Goal: Information Seeking & Learning: Learn about a topic

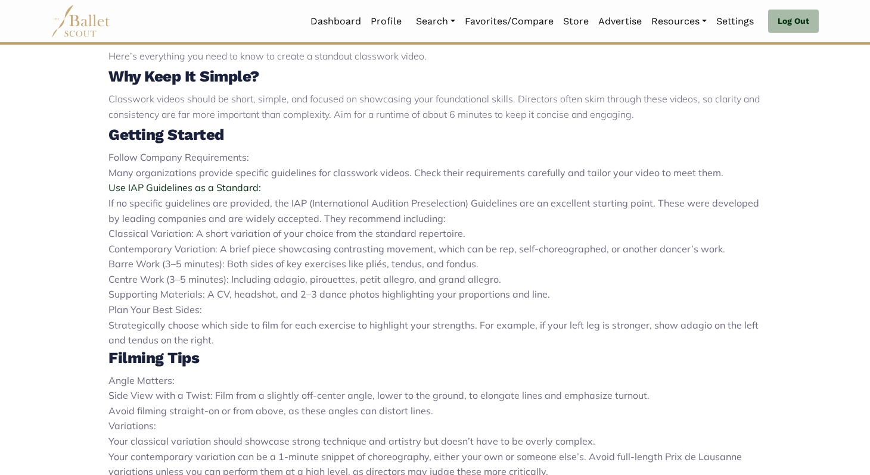
scroll to position [452, 0]
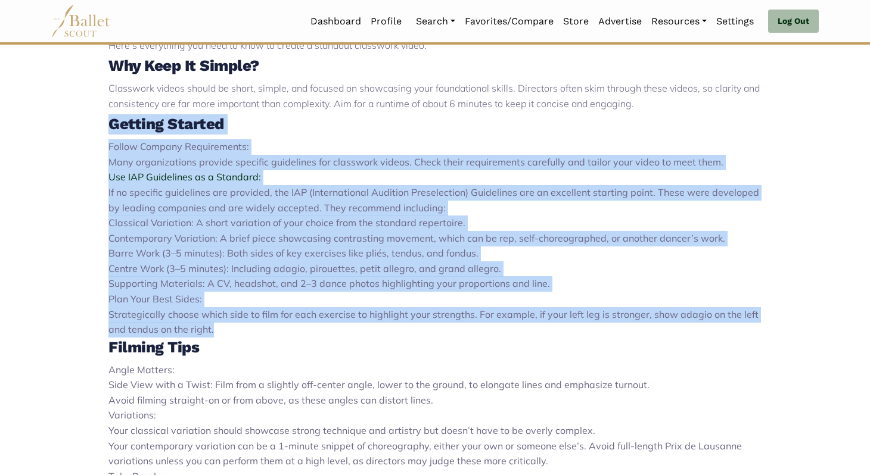
drag, startPoint x: 226, startPoint y: 332, endPoint x: 77, endPoint y: 126, distance: 254.4
click at [77, 126] on div "Classwork videos are a crucial tool for ballet auditions, providing directors w…" at bounding box center [435, 348] width 786 height 746
copy div "Getting Started Follow Company Requirements: Many organizations provide specifi…"
click at [335, 173] on li "Use IAP Guidelines as a Standard: If no specific guidelines are provided, the I…" at bounding box center [434, 193] width 653 height 46
drag, startPoint x: 222, startPoint y: 338, endPoint x: 79, endPoint y: 123, distance: 257.4
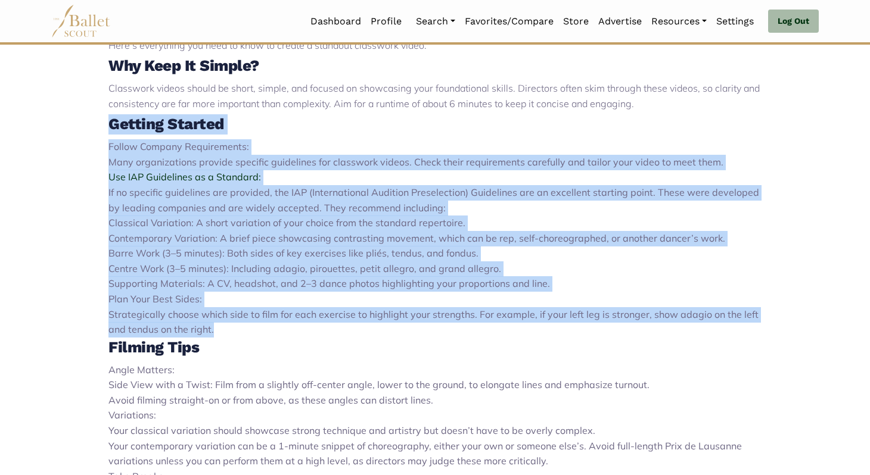
click at [79, 123] on div "Classwork videos are a crucial tool for ballet auditions, providing directors w…" at bounding box center [435, 348] width 786 height 746
drag, startPoint x: 79, startPoint y: 123, endPoint x: 337, endPoint y: 332, distance: 331.5
click at [337, 332] on div "Classwork videos are a crucial tool for ballet auditions, providing directors w…" at bounding box center [435, 348] width 786 height 746
click at [337, 332] on li "Plan Your Best Sides: Strategically choose which side to film for each exercise…" at bounding box center [434, 315] width 653 height 46
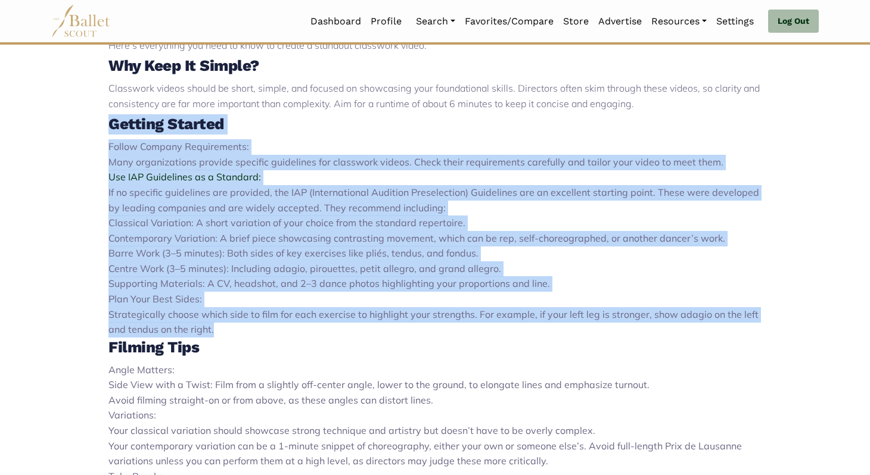
drag, startPoint x: 337, startPoint y: 332, endPoint x: 52, endPoint y: 127, distance: 350.8
click at [52, 127] on div "Classwork videos are a crucial tool for ballet auditions, providing directors w…" at bounding box center [435, 348] width 786 height 746
drag, startPoint x: 52, startPoint y: 127, endPoint x: 357, endPoint y: 331, distance: 366.7
click at [357, 331] on div "Classwork videos are a crucial tool for ballet auditions, providing directors w…" at bounding box center [435, 348] width 786 height 746
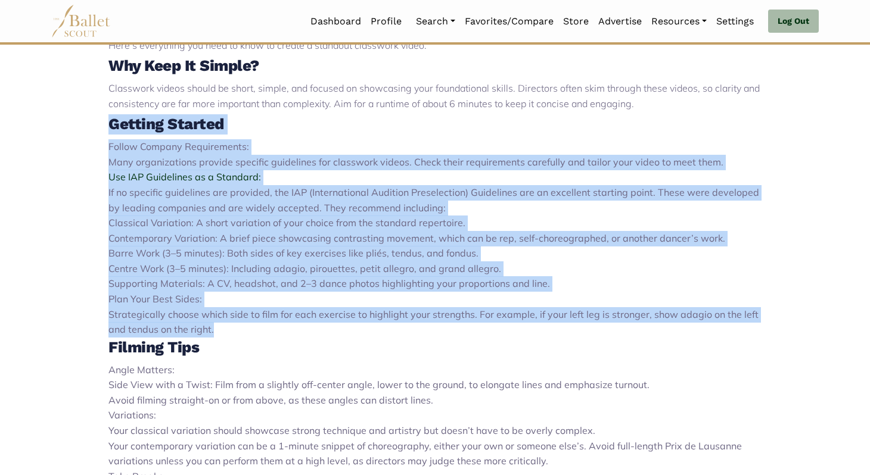
click at [357, 331] on li "Plan Your Best Sides: Strategically choose which side to film for each exercise…" at bounding box center [434, 315] width 653 height 46
drag, startPoint x: 240, startPoint y: 326, endPoint x: 80, endPoint y: 127, distance: 255.9
click at [80, 125] on div "Classwork videos are a crucial tool for ballet auditions, providing directors w…" at bounding box center [435, 348] width 786 height 746
click at [80, 130] on div "Classwork videos are a crucial tool for ballet auditions, providing directors w…" at bounding box center [435, 348] width 786 height 746
drag, startPoint x: 80, startPoint y: 130, endPoint x: 312, endPoint y: 329, distance: 305.4
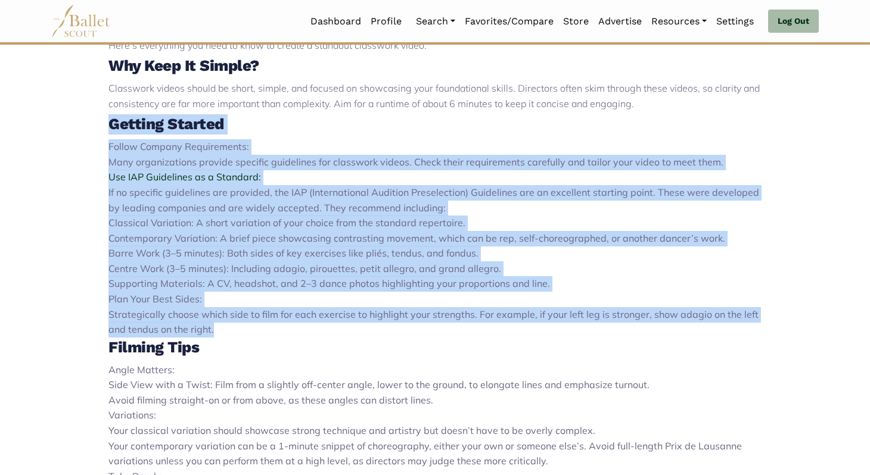
click at [312, 329] on div "Classwork videos are a crucial tool for ballet auditions, providing directors w…" at bounding box center [435, 348] width 786 height 746
click at [312, 329] on li "Plan Your Best Sides: Strategically choose which side to film for each exercise…" at bounding box center [434, 315] width 653 height 46
drag, startPoint x: 312, startPoint y: 329, endPoint x: 41, endPoint y: 117, distance: 344.1
click at [42, 117] on div "Classwork videos are a crucial tool for ballet auditions, providing directors w…" at bounding box center [435, 348] width 786 height 746
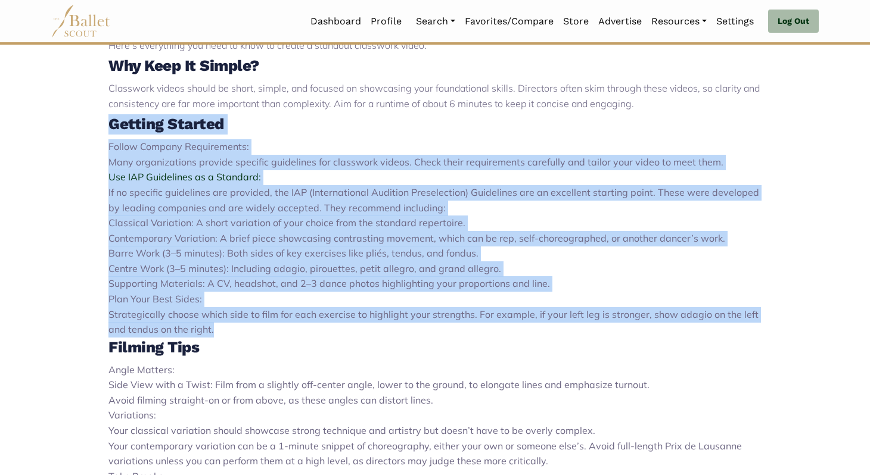
drag, startPoint x: 41, startPoint y: 117, endPoint x: 303, endPoint y: 328, distance: 336.3
click at [303, 328] on div "Classwork videos are a crucial tool for ballet auditions, providing directors w…" at bounding box center [435, 348] width 786 height 746
click at [303, 328] on li "Plan Your Best Sides: Strategically choose which side to film for each exercise…" at bounding box center [434, 315] width 653 height 46
drag, startPoint x: 303, startPoint y: 328, endPoint x: 42, endPoint y: 123, distance: 331.7
click at [42, 123] on div "Classwork videos are a crucial tool for ballet auditions, providing directors w…" at bounding box center [435, 348] width 786 height 746
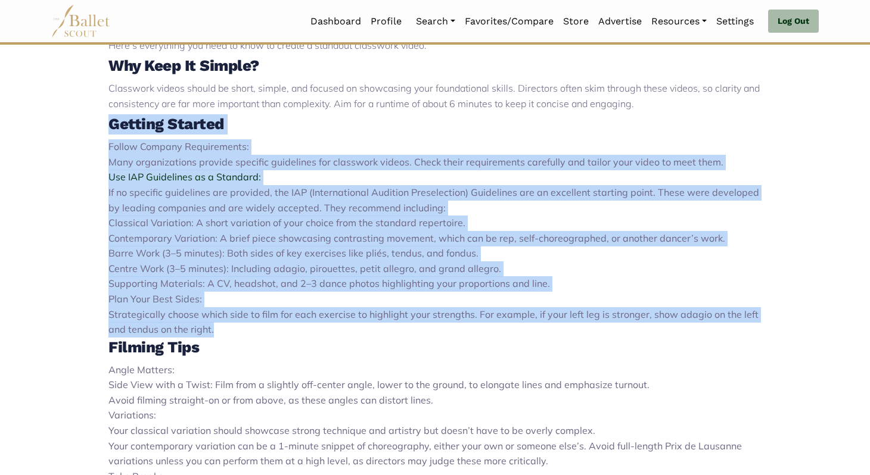
click at [42, 123] on div "Classwork videos are a crucial tool for ballet auditions, providing directors w…" at bounding box center [435, 348] width 786 height 746
drag, startPoint x: 42, startPoint y: 123, endPoint x: 367, endPoint y: 336, distance: 388.4
click at [367, 336] on div "Classwork videos are a crucial tool for ballet auditions, providing directors w…" at bounding box center [435, 348] width 786 height 746
click at [367, 336] on li "Plan Your Best Sides: Strategically choose which side to film for each exercise…" at bounding box center [434, 315] width 653 height 46
drag, startPoint x: 367, startPoint y: 336, endPoint x: 49, endPoint y: 132, distance: 377.2
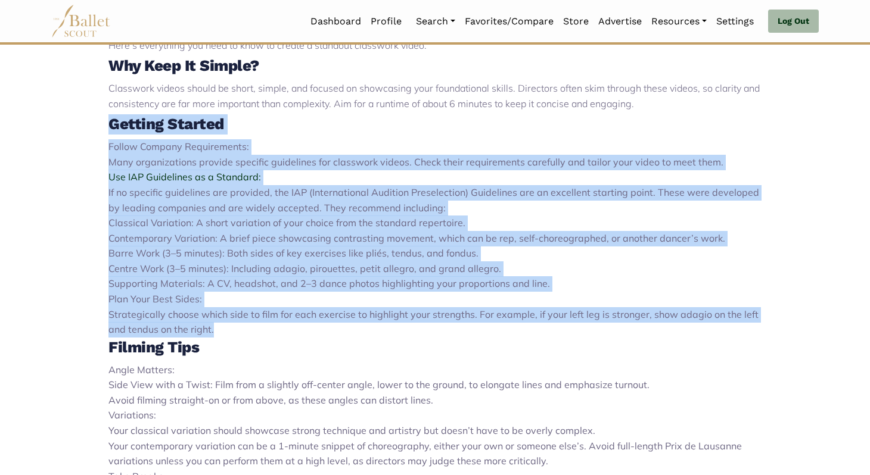
click at [49, 132] on div "Classwork videos are a crucial tool for ballet auditions, providing directors w…" at bounding box center [435, 348] width 786 height 746
drag, startPoint x: 49, startPoint y: 132, endPoint x: 303, endPoint y: 340, distance: 328.0
click at [303, 340] on div "Classwork videos are a crucial tool for ballet auditions, providing directors w…" at bounding box center [435, 348] width 786 height 746
click at [303, 340] on h3 "Filming Tips" at bounding box center [434, 348] width 653 height 20
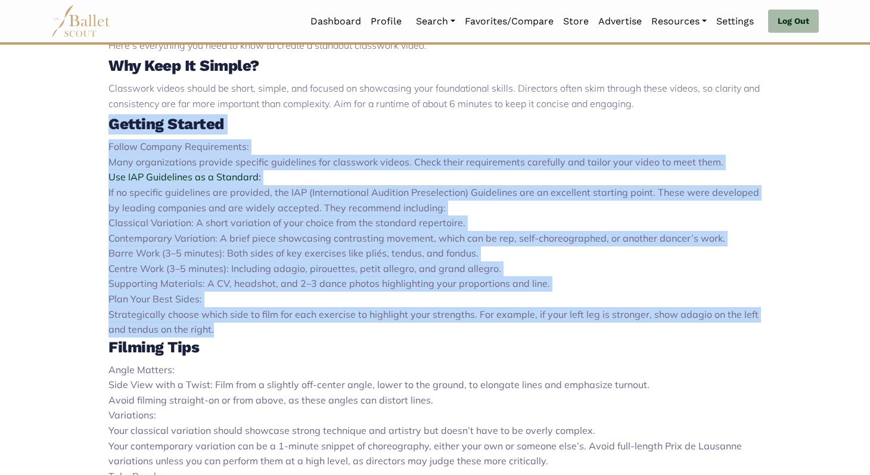
drag, startPoint x: 291, startPoint y: 331, endPoint x: 31, endPoint y: 128, distance: 330.1
click at [31, 128] on body "Loading... Please Wait Dashboard Profile" at bounding box center [435, 264] width 870 height 1432
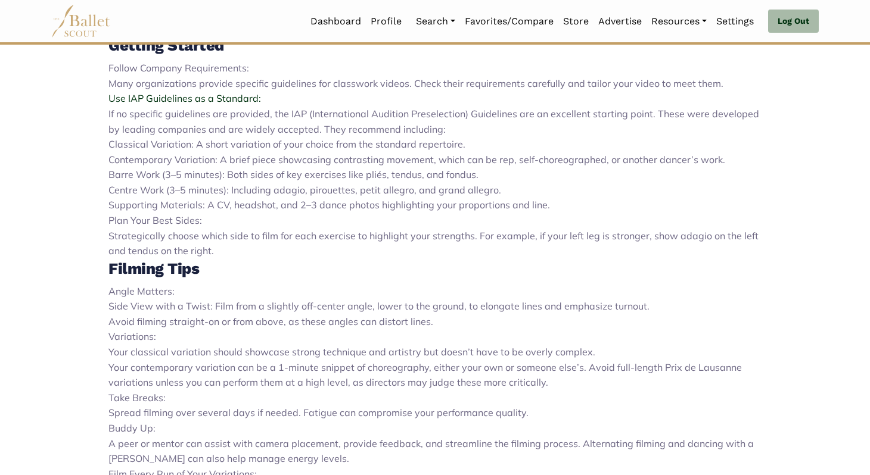
scroll to position [522, 0]
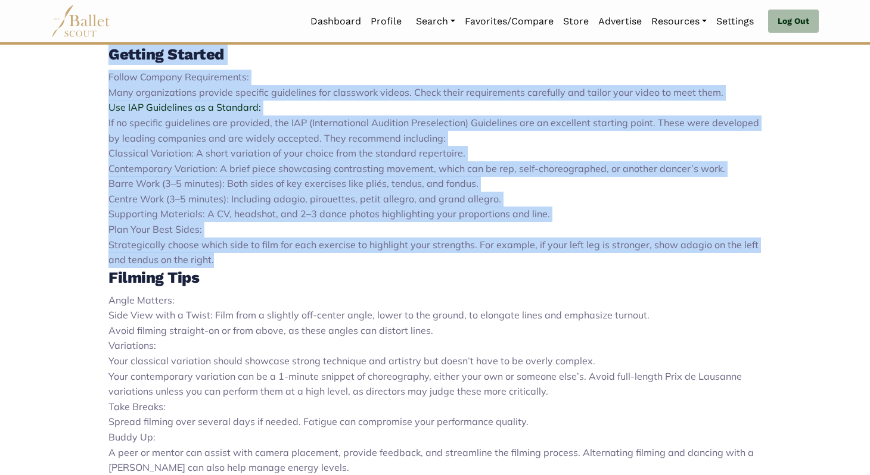
drag, startPoint x: 227, startPoint y: 257, endPoint x: 64, endPoint y: 55, distance: 259.6
click at [64, 55] on div "Classwork videos are a crucial tool for ballet auditions, providing directors w…" at bounding box center [435, 278] width 786 height 746
drag, startPoint x: 64, startPoint y: 55, endPoint x: 320, endPoint y: 254, distance: 325.1
click at [320, 254] on div "Classwork videos are a crucial tool for ballet auditions, providing directors w…" at bounding box center [435, 278] width 786 height 746
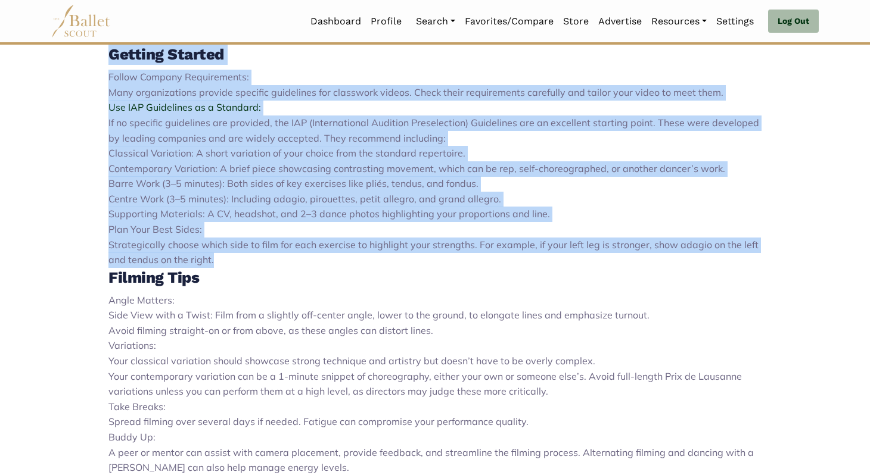
click at [320, 254] on li "Plan Your Best Sides: Strategically choose which side to film for each exercise…" at bounding box center [434, 245] width 653 height 46
drag, startPoint x: 320, startPoint y: 261, endPoint x: 72, endPoint y: 51, distance: 324.9
click at [72, 51] on div "Classwork videos are a crucial tool for ballet auditions, providing directors w…" at bounding box center [435, 278] width 786 height 746
drag, startPoint x: 271, startPoint y: 254, endPoint x: 95, endPoint y: 55, distance: 265.8
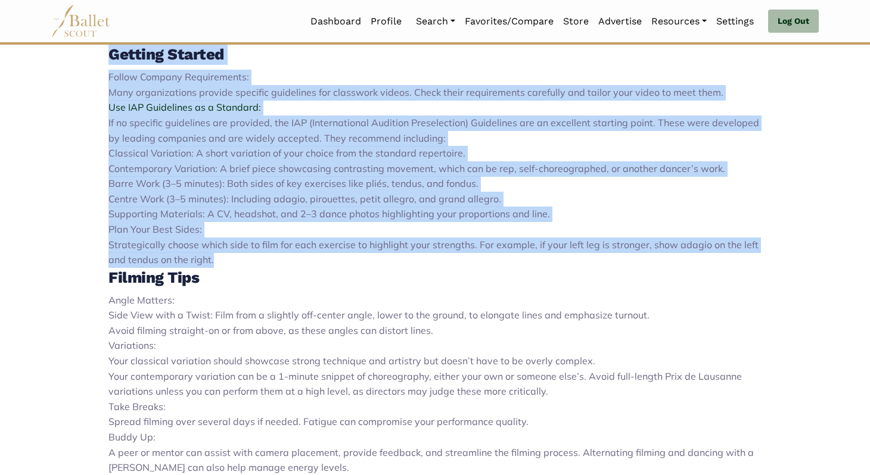
click at [95, 57] on div "Classwork videos are a crucial tool for ballet auditions, providing directors w…" at bounding box center [435, 278] width 786 height 746
click at [95, 55] on div "Classwork videos are a crucial tool for ballet auditions, providing directors w…" at bounding box center [435, 278] width 786 height 746
drag, startPoint x: 95, startPoint y: 55, endPoint x: 337, endPoint y: 261, distance: 317.3
click at [337, 261] on div "Classwork videos are a crucial tool for ballet auditions, providing directors w…" at bounding box center [435, 278] width 786 height 746
click at [337, 261] on li "Plan Your Best Sides: Strategically choose which side to film for each exercise…" at bounding box center [434, 245] width 653 height 46
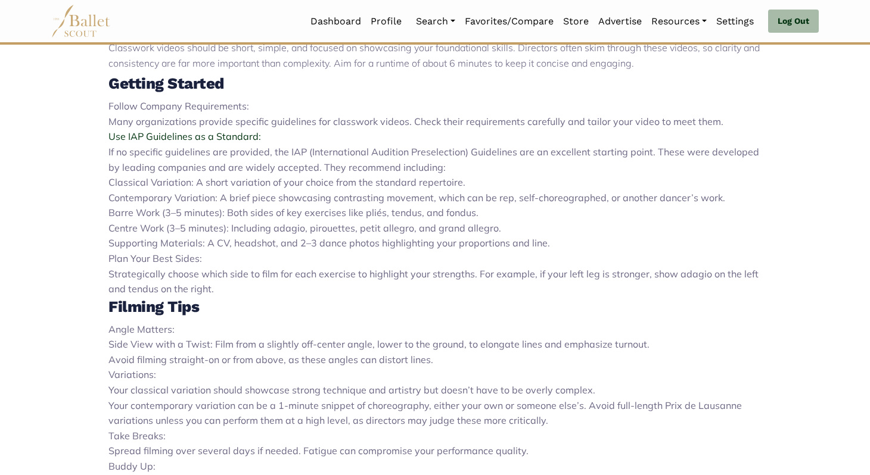
scroll to position [489, 0]
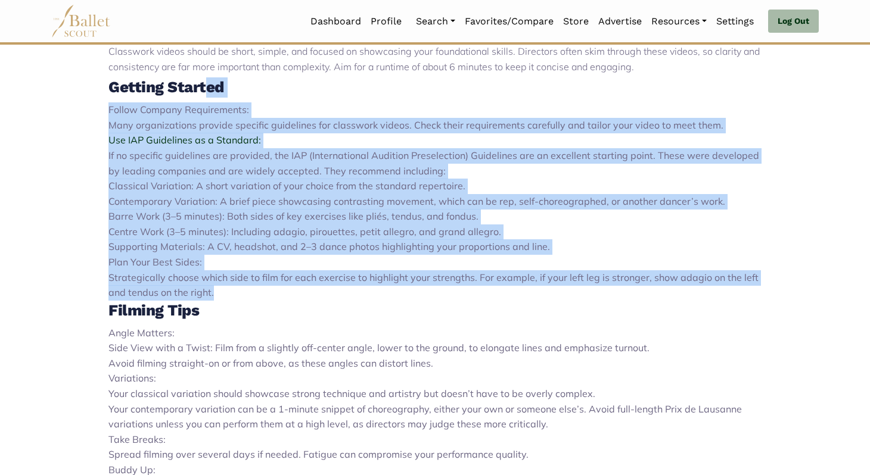
drag, startPoint x: 263, startPoint y: 297, endPoint x: 207, endPoint y: 86, distance: 218.3
click at [207, 86] on div "Classwork videos are a crucial tool for ballet auditions, providing directors w…" at bounding box center [434, 314] width 653 height 724
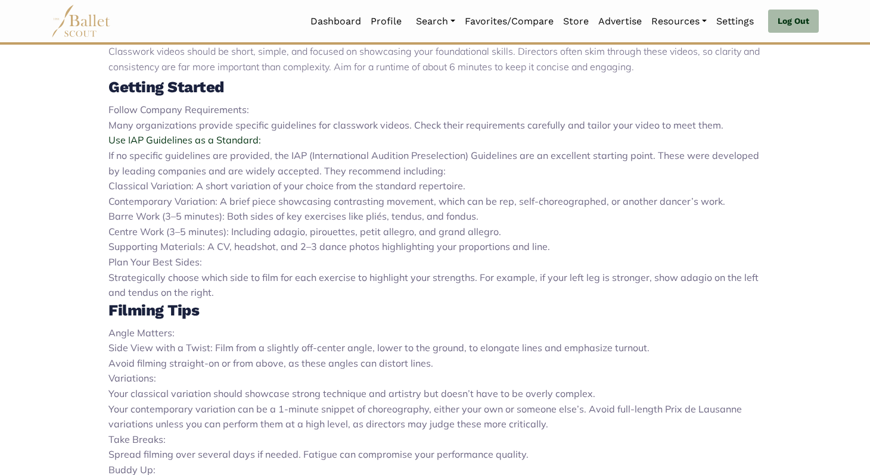
click at [111, 87] on strong "Getting Started" at bounding box center [166, 87] width 116 height 18
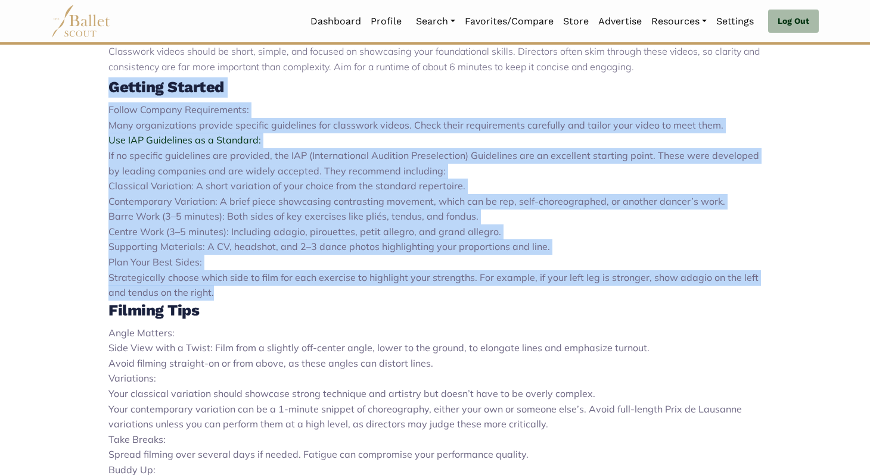
drag, startPoint x: 111, startPoint y: 87, endPoint x: 343, endPoint y: 292, distance: 309.7
click at [343, 292] on div "Classwork videos are a crucial tool for ballet auditions, providing directors w…" at bounding box center [434, 314] width 653 height 724
click at [343, 292] on li "Plan Your Best Sides: Strategically choose which side to film for each exercise…" at bounding box center [434, 278] width 653 height 46
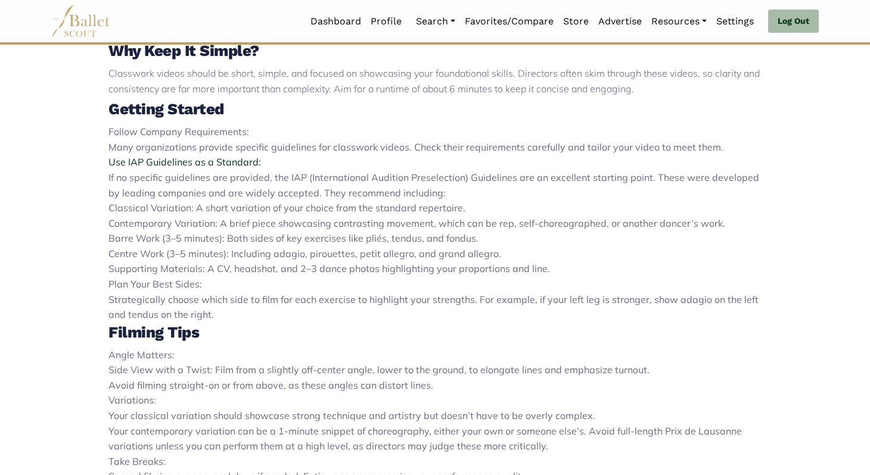
scroll to position [465, 0]
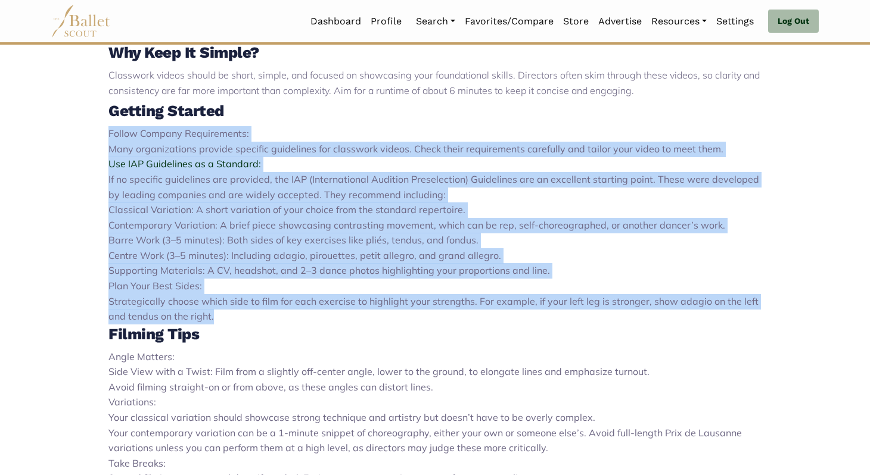
drag, startPoint x: 228, startPoint y: 316, endPoint x: 82, endPoint y: 142, distance: 227.9
click at [82, 142] on div "Classwork videos are a crucial tool for ballet auditions, providing directors w…" at bounding box center [435, 335] width 786 height 746
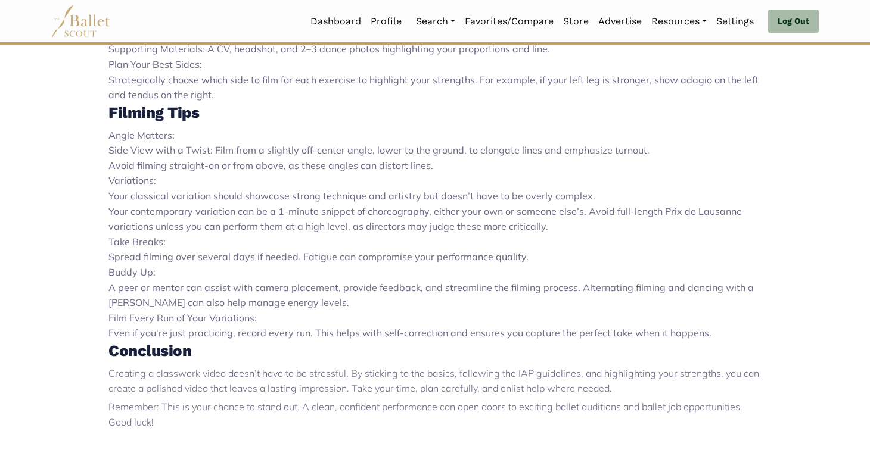
scroll to position [677, 0]
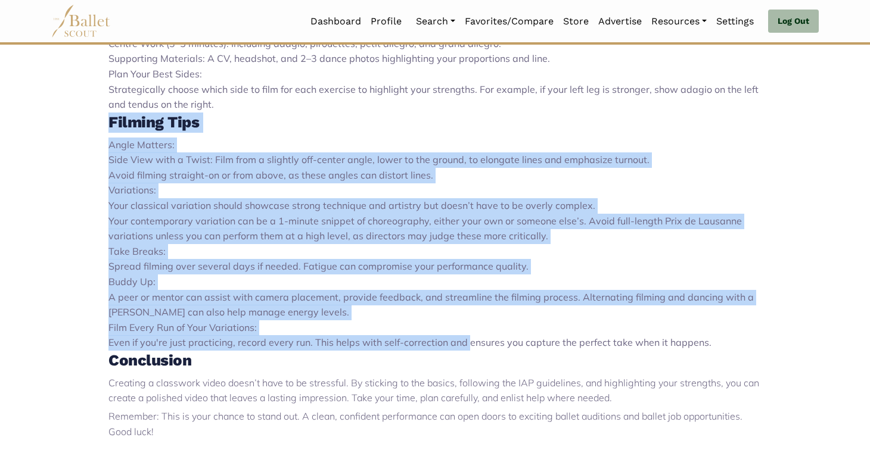
drag, startPoint x: 108, startPoint y: 126, endPoint x: 460, endPoint y: 338, distance: 411.4
click at [460, 338] on div "Classwork videos are a crucial tool for ballet auditions, providing directors w…" at bounding box center [435, 123] width 786 height 746
click at [460, 338] on li "Film Every Run of Your Variations: Even if you're just practicing, record every…" at bounding box center [434, 335] width 653 height 30
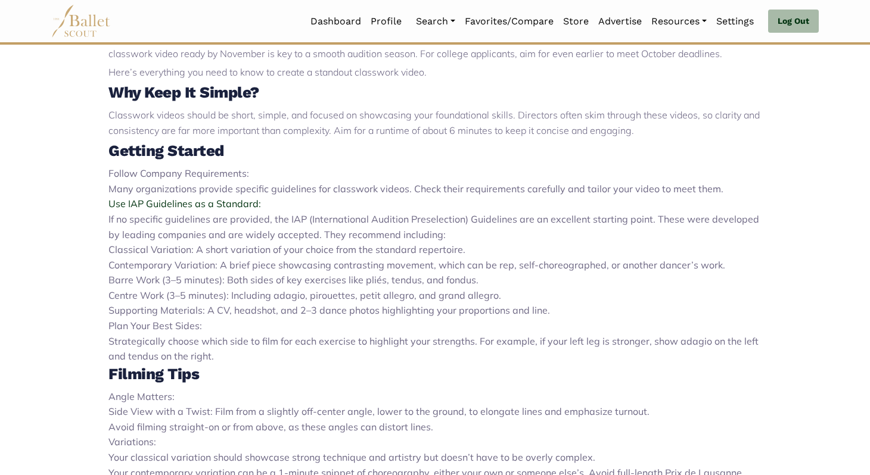
scroll to position [406, 0]
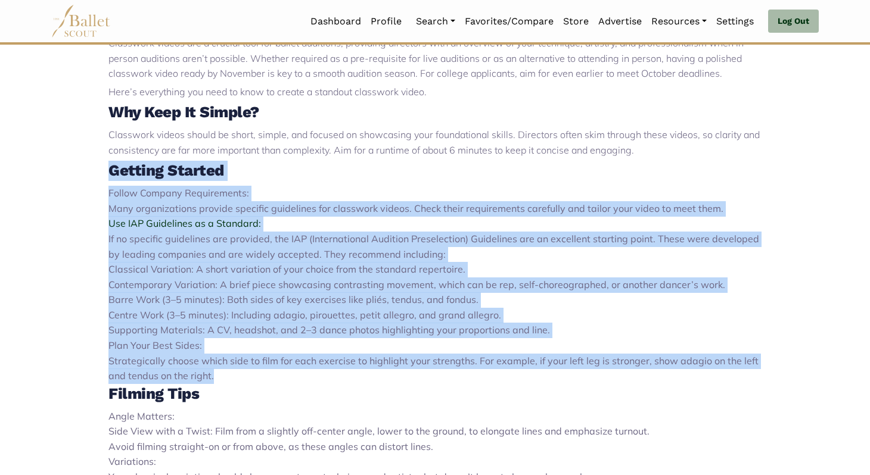
drag, startPoint x: 241, startPoint y: 369, endPoint x: 95, endPoint y: 167, distance: 249.9
click at [95, 167] on div "Classwork videos are a crucial tool for ballet auditions, providing directors w…" at bounding box center [435, 394] width 786 height 746
drag, startPoint x: 95, startPoint y: 167, endPoint x: 362, endPoint y: 382, distance: 342.7
click at [362, 382] on div "Classwork videos are a crucial tool for ballet auditions, providing directors w…" at bounding box center [435, 394] width 786 height 746
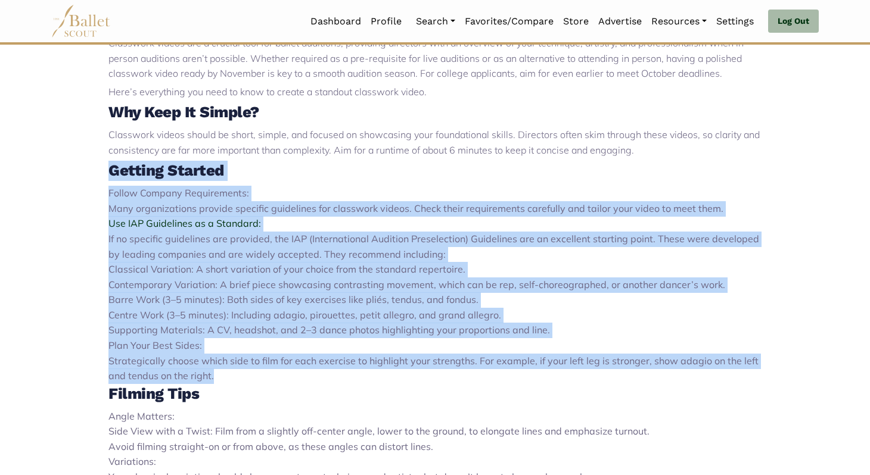
click at [361, 381] on li "Plan Your Best Sides: Strategically choose which side to film for each exercise…" at bounding box center [434, 361] width 653 height 46
drag, startPoint x: 361, startPoint y: 381, endPoint x: 56, endPoint y: 168, distance: 371.8
click at [56, 168] on div "Classwork videos are a crucial tool for ballet auditions, providing directors w…" at bounding box center [435, 394] width 786 height 746
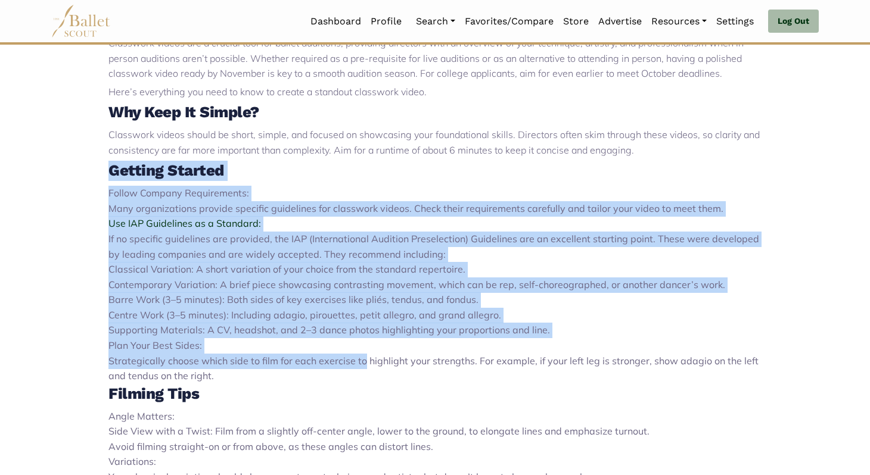
drag, startPoint x: 56, startPoint y: 168, endPoint x: 367, endPoint y: 367, distance: 369.1
click at [367, 367] on div "Classwork videos are a crucial tool for ballet auditions, providing directors w…" at bounding box center [435, 394] width 786 height 746
click at [367, 367] on li "Plan Your Best Sides: Strategically choose which side to film for each exercise…" at bounding box center [434, 361] width 653 height 46
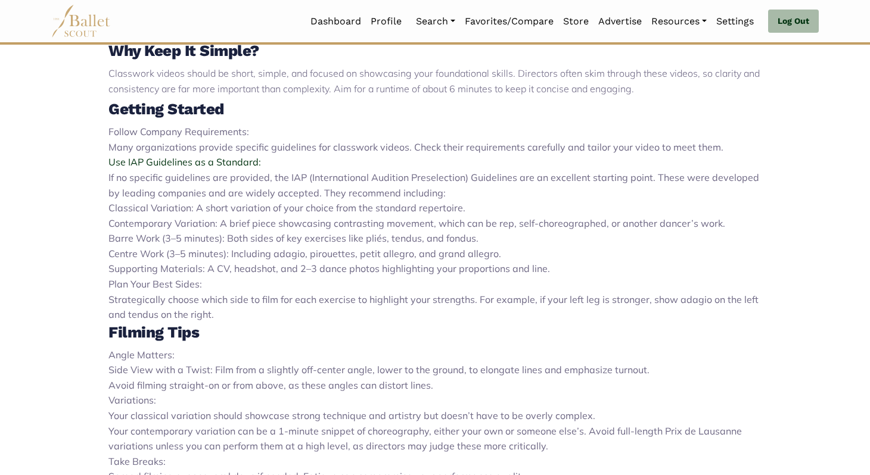
scroll to position [465, 0]
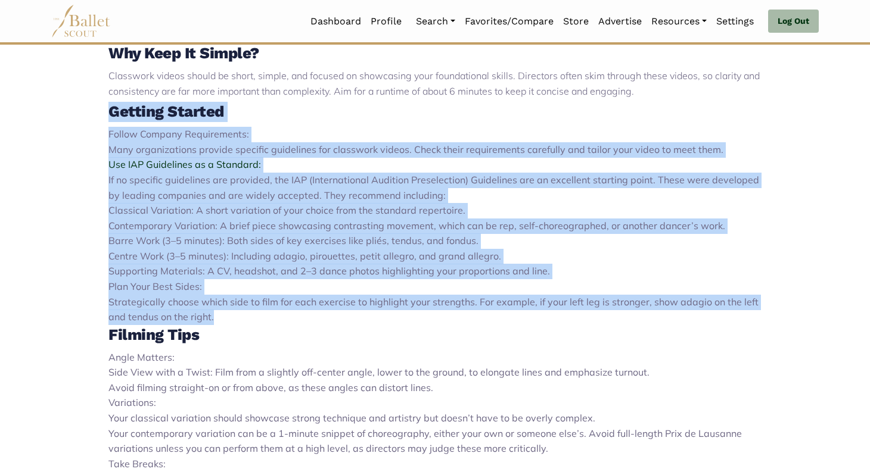
drag, startPoint x: 214, startPoint y: 320, endPoint x: 57, endPoint y: 116, distance: 258.3
click at [57, 116] on div "Classwork videos are a crucial tool for ballet auditions, providing directors w…" at bounding box center [435, 335] width 786 height 746
drag, startPoint x: 57, startPoint y: 116, endPoint x: 331, endPoint y: 333, distance: 349.7
click at [331, 333] on div "Classwork videos are a crucial tool for ballet auditions, providing directors w…" at bounding box center [435, 335] width 786 height 746
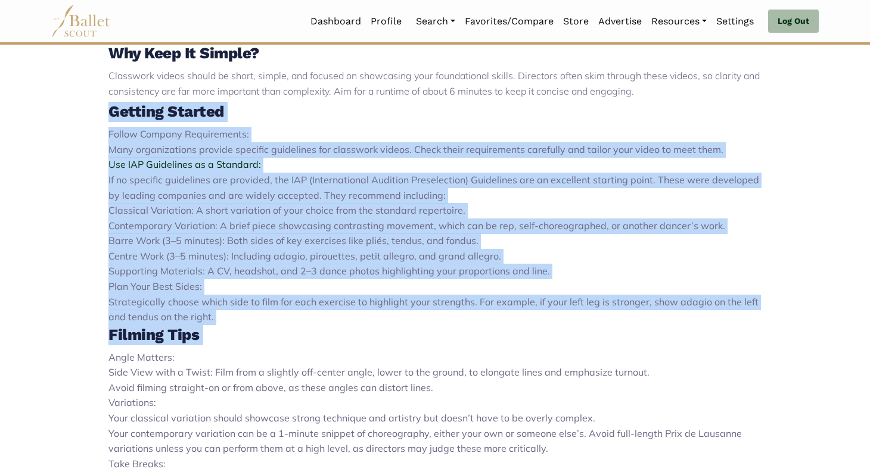
click at [331, 333] on h3 "Filming Tips" at bounding box center [434, 335] width 653 height 20
drag, startPoint x: 304, startPoint y: 325, endPoint x: 52, endPoint y: 117, distance: 326.6
click at [52, 117] on div "Classwork videos are a crucial tool for ballet auditions, providing directors w…" at bounding box center [435, 335] width 786 height 746
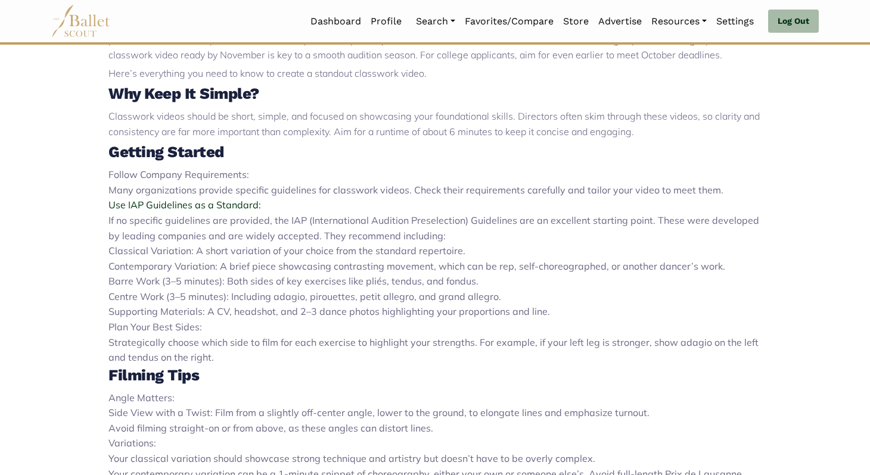
scroll to position [455, 0]
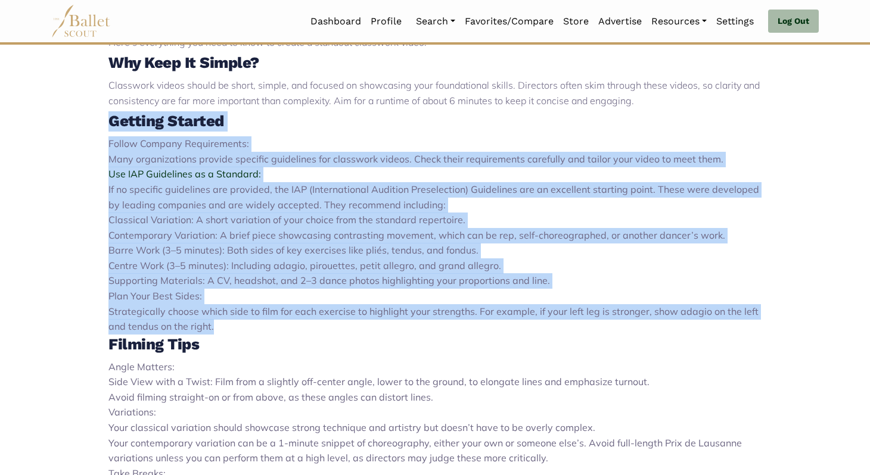
drag, startPoint x: 232, startPoint y: 320, endPoint x: 40, endPoint y: 124, distance: 275.0
click at [40, 124] on body "Loading... Please Wait Dashboard Profile" at bounding box center [435, 261] width 870 height 1432
drag, startPoint x: 40, startPoint y: 124, endPoint x: 295, endPoint y: 326, distance: 325.2
click at [295, 327] on body "Loading... Please Wait Dashboard Profile" at bounding box center [435, 261] width 870 height 1432
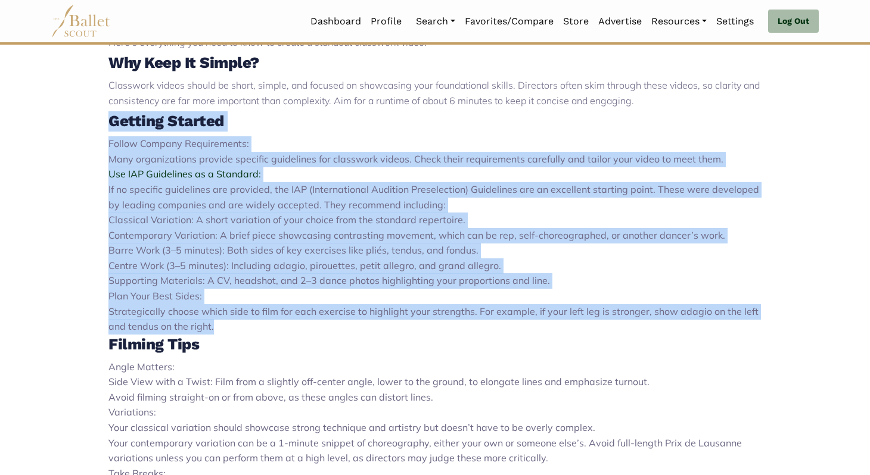
click at [295, 326] on li "Plan Your Best Sides: Strategically choose which side to film for each exercise…" at bounding box center [434, 312] width 653 height 46
drag, startPoint x: 295, startPoint y: 326, endPoint x: 67, endPoint y: 132, distance: 299.6
click at [67, 131] on div "Classwork videos are a crucial tool for ballet auditions, providing directors w…" at bounding box center [435, 345] width 786 height 746
click at [67, 132] on div "Classwork videos are a crucial tool for ballet auditions, providing directors w…" at bounding box center [435, 345] width 786 height 746
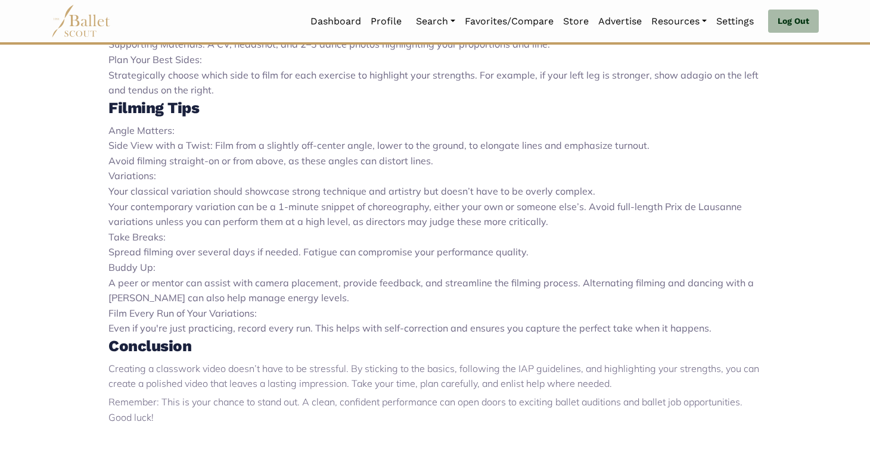
scroll to position [715, 0]
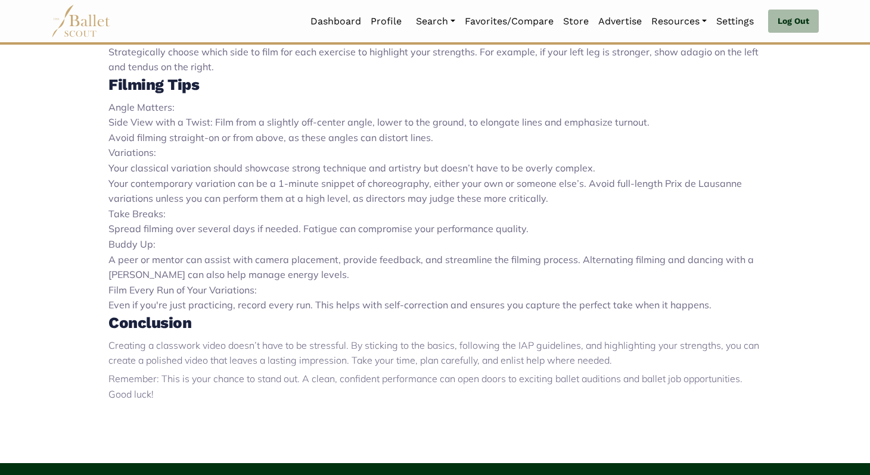
click at [351, 304] on li "Film Every Run of Your Variations: Even if you're just practicing, record every…" at bounding box center [434, 298] width 653 height 30
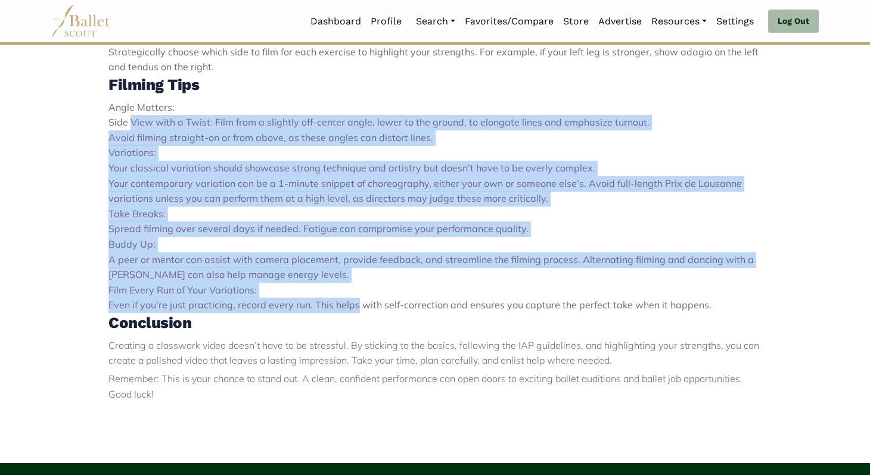
drag, startPoint x: 351, startPoint y: 304, endPoint x: 135, endPoint y: 127, distance: 279.3
click at [135, 127] on div "Classwork videos are a crucial tool for ballet auditions, providing directors w…" at bounding box center [434, 89] width 653 height 724
click at [135, 127] on li "Side View with a Twist: Film from a slightly off-center angle, lower to the gro…" at bounding box center [434, 122] width 653 height 15
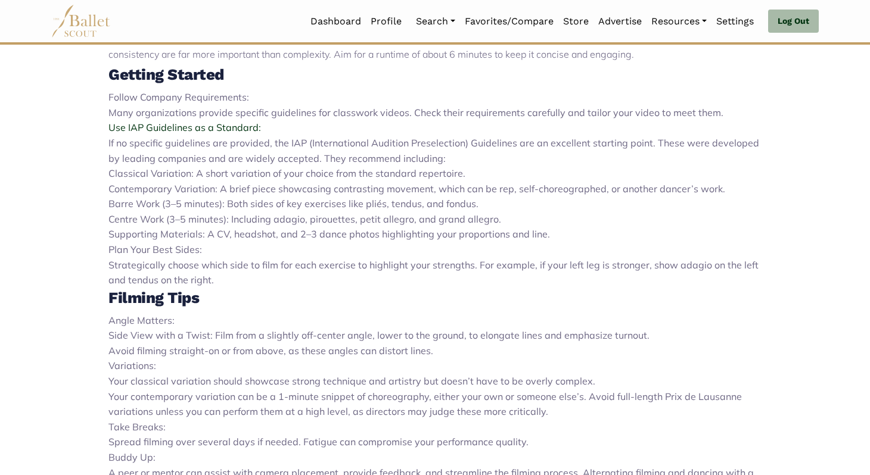
scroll to position [499, 0]
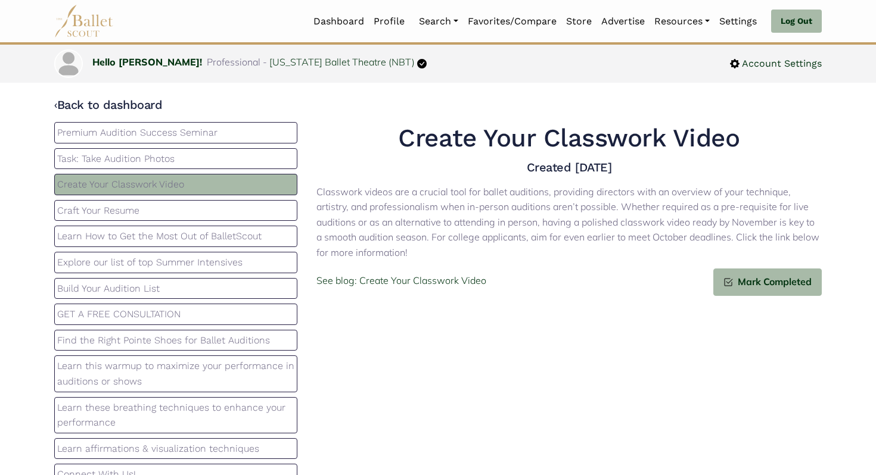
click at [402, 161] on h4 "Created [DATE]" at bounding box center [568, 167] width 505 height 15
click at [401, 211] on p "Classwork videos are a crucial tool for ballet auditions, providing directors w…" at bounding box center [568, 223] width 505 height 76
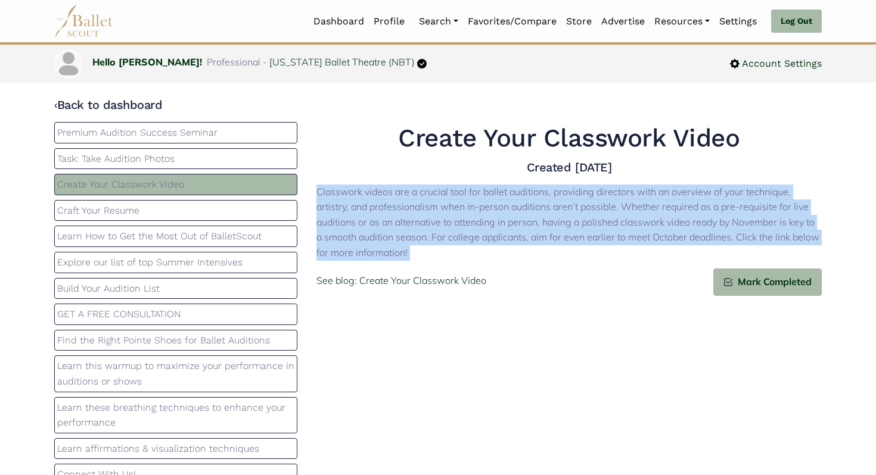
click at [401, 211] on p "Classwork videos are a crucial tool for ballet auditions, providing directors w…" at bounding box center [568, 223] width 505 height 76
click at [412, 206] on p "Classwork videos are a crucial tool for ballet auditions, providing directors w…" at bounding box center [568, 223] width 505 height 76
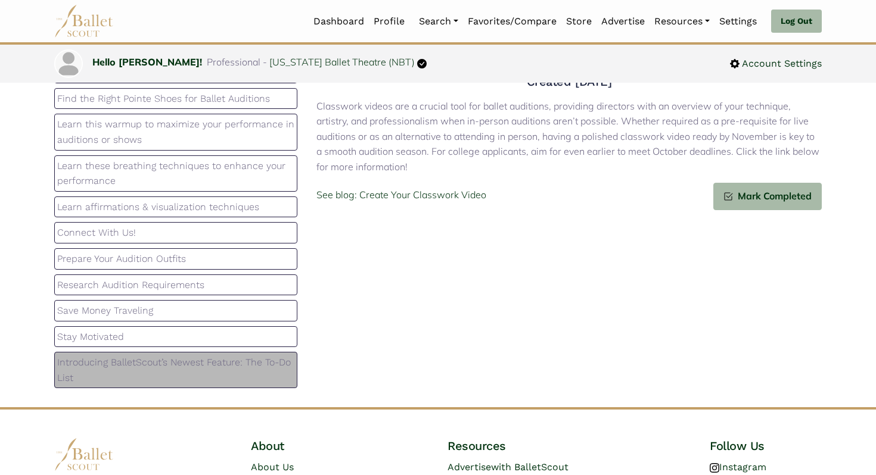
scroll to position [83, 0]
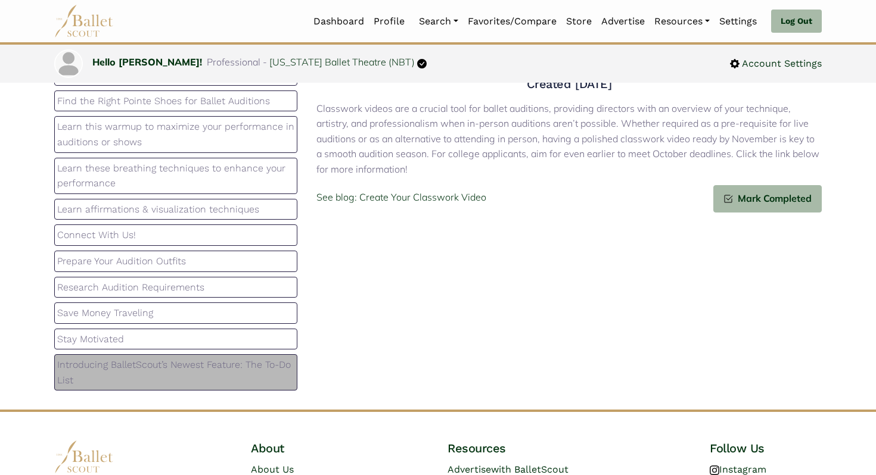
drag, startPoint x: 348, startPoint y: 374, endPoint x: 325, endPoint y: 268, distance: 108.5
click at [325, 268] on div "Create Your Classwork Video Created 2025-01-14 Classwork videos are a crucial t…" at bounding box center [569, 217] width 524 height 357
click at [374, 272] on div "Create Your Classwork Video Created 2025-01-14 Classwork videos are a crucial t…" at bounding box center [569, 217] width 524 height 357
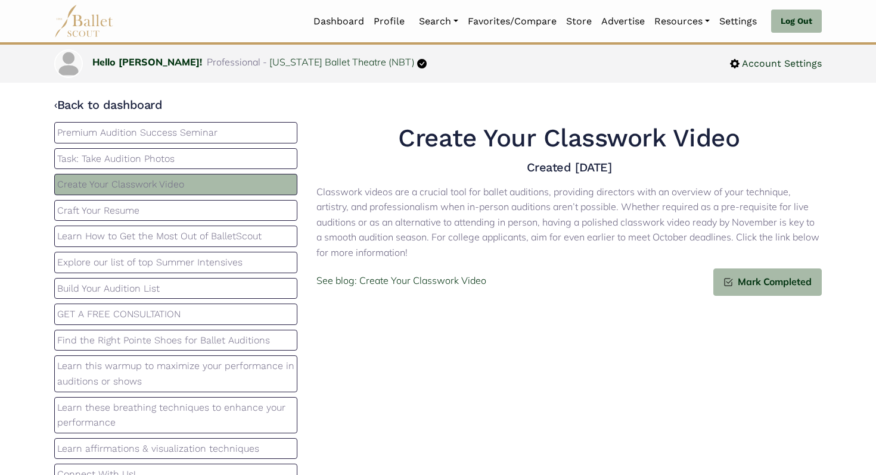
scroll to position [15, 0]
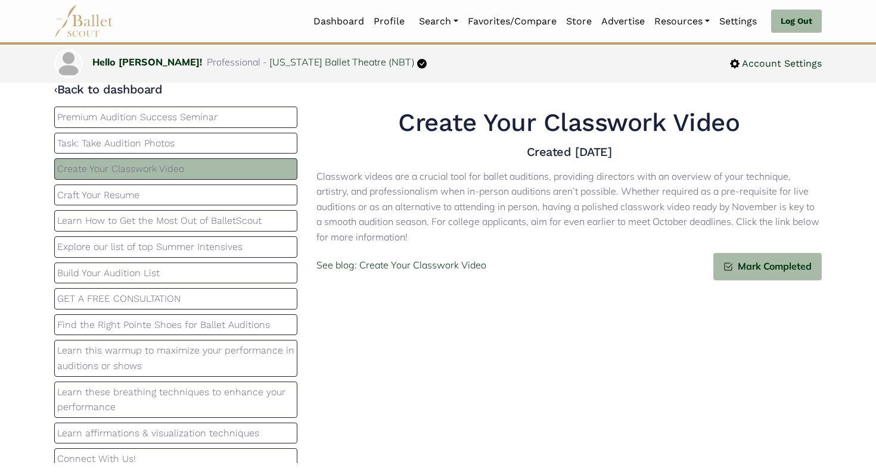
click at [170, 200] on p "Craft Your Resume" at bounding box center [175, 195] width 237 height 15
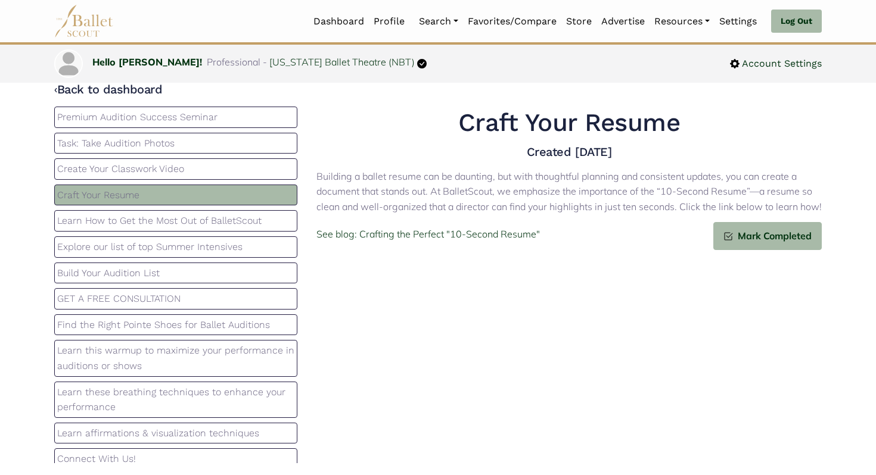
click at [158, 224] on p "Learn How to Get the Most Out of BalletScout" at bounding box center [175, 220] width 237 height 15
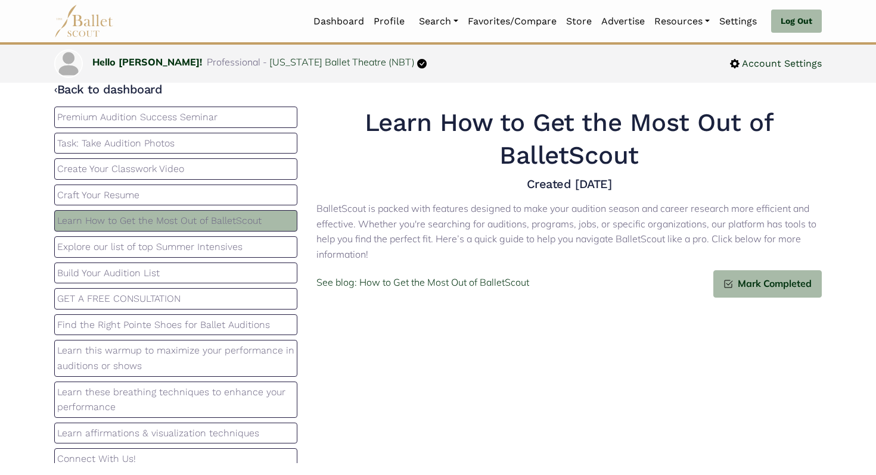
click at [162, 255] on div "Explore our list of top Summer Intensives" at bounding box center [175, 246] width 243 height 21
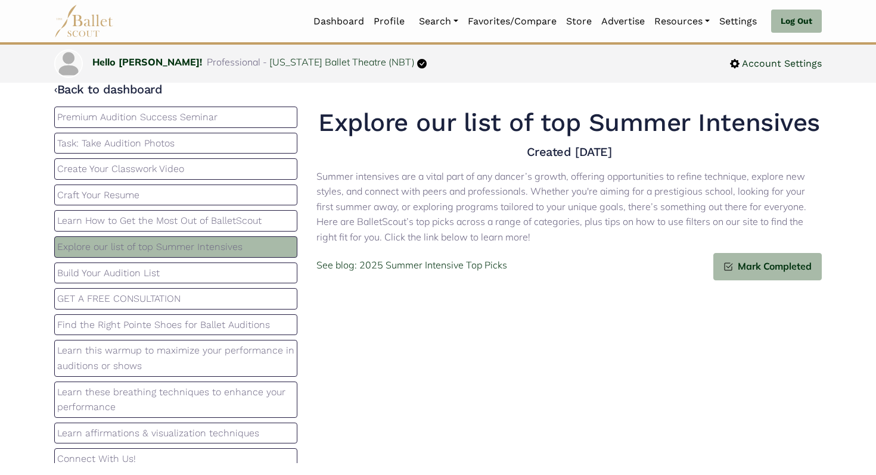
click at [166, 275] on p "Build Your Audition List" at bounding box center [175, 273] width 237 height 15
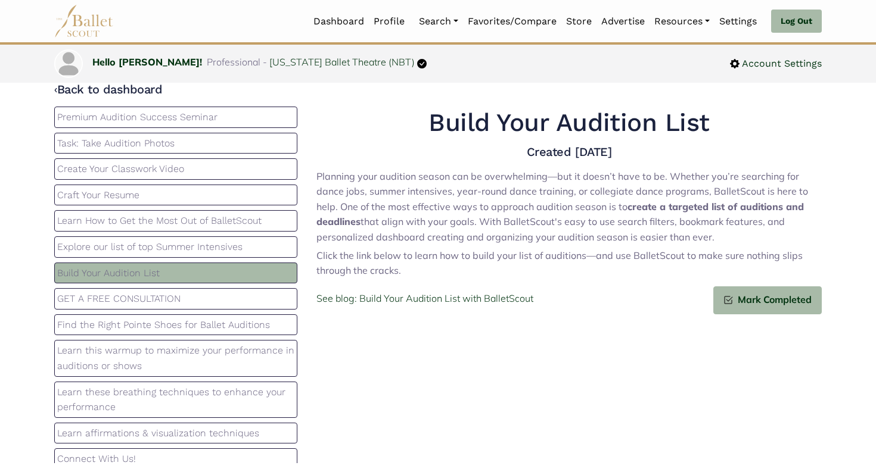
click at [167, 317] on p "Find the Right Pointe Shoes for Ballet Auditions" at bounding box center [175, 324] width 237 height 15
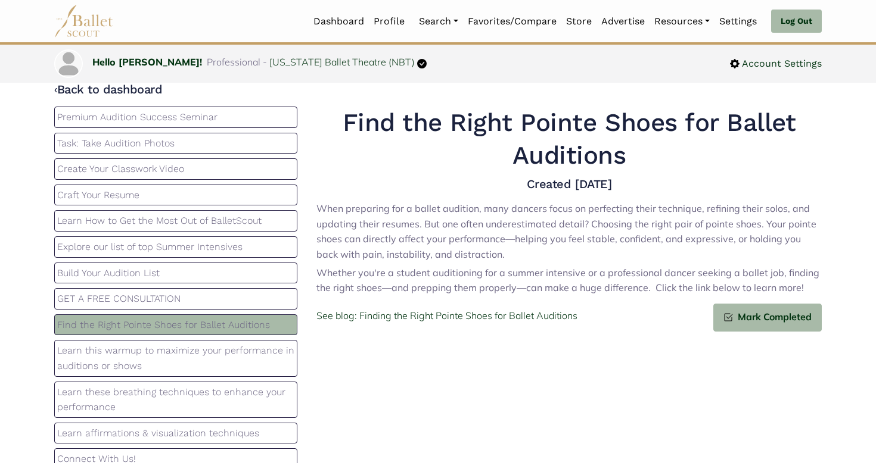
click at [175, 303] on p "GET A FREE CONSULTATION" at bounding box center [175, 298] width 237 height 15
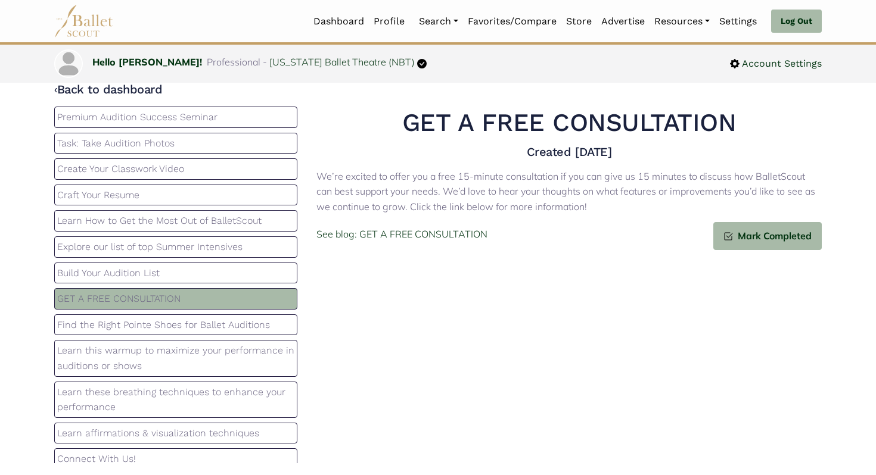
click at [176, 344] on p "Learn this warmup to maximize your performance in auditions or shows" at bounding box center [175, 358] width 237 height 30
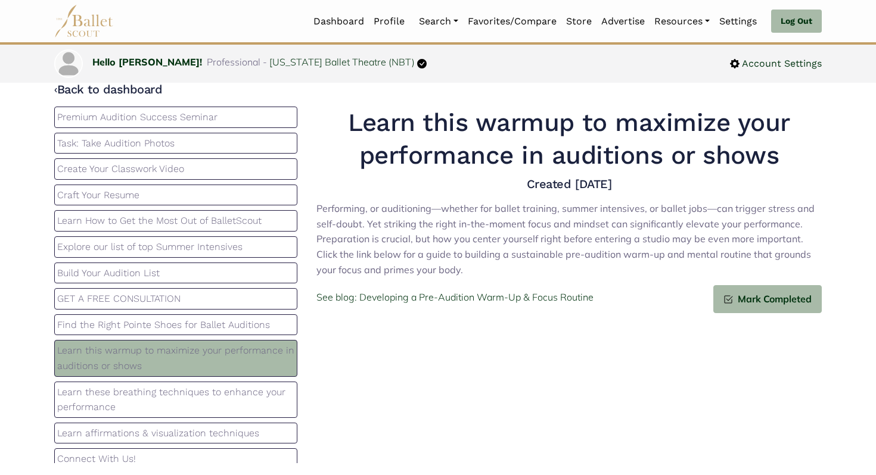
click at [183, 316] on div "Find the Right Pointe Shoes for Ballet Auditions" at bounding box center [175, 324] width 243 height 21
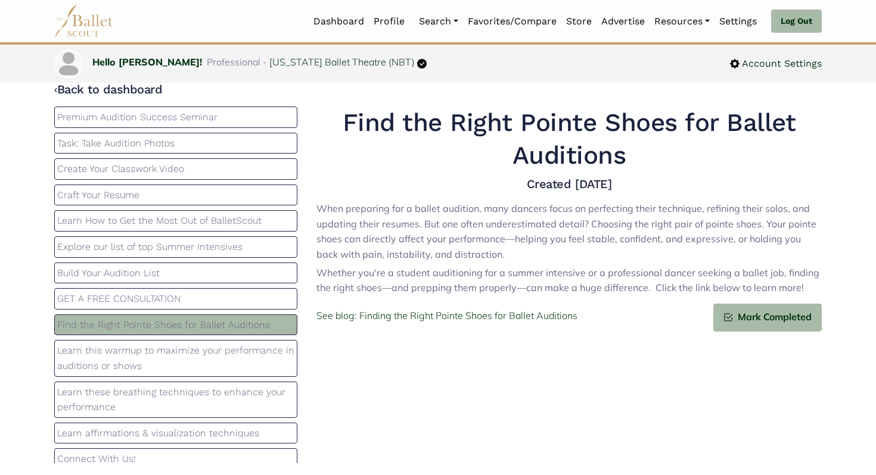
click at [185, 298] on p "GET A FREE CONSULTATION" at bounding box center [175, 298] width 237 height 15
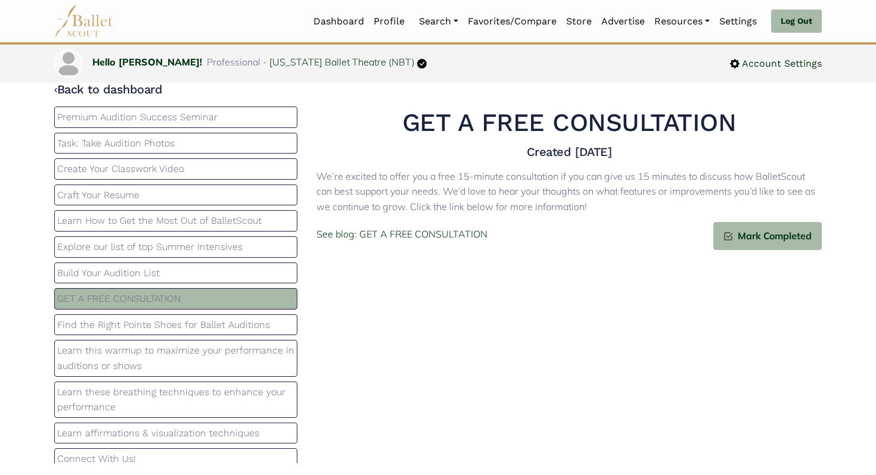
click at [185, 269] on p "Build Your Audition List" at bounding box center [175, 273] width 237 height 15
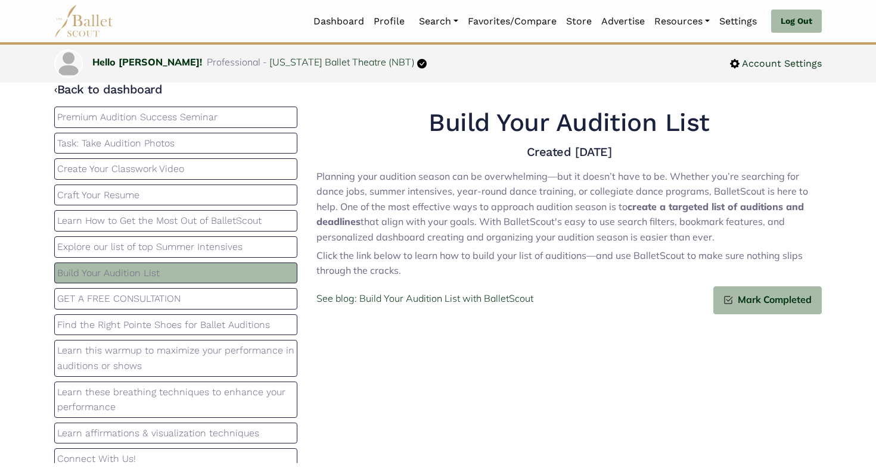
click at [193, 237] on div "Explore our list of top Summer Intensives" at bounding box center [175, 246] width 243 height 21
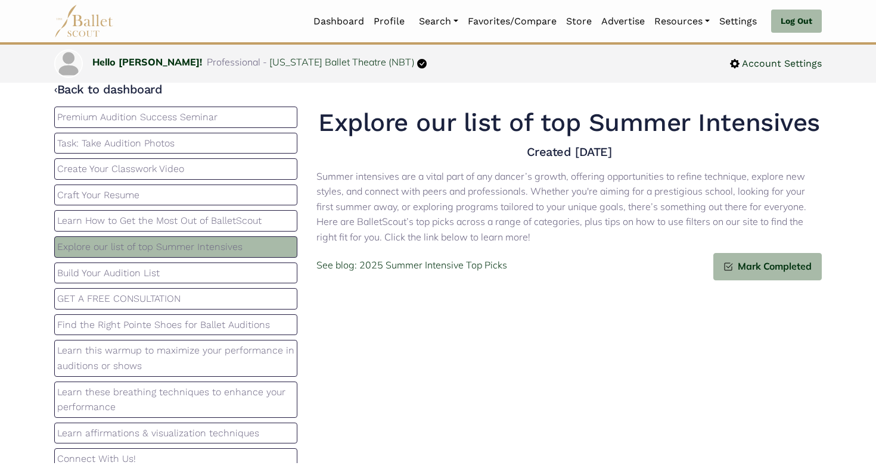
click at [197, 214] on p "Learn How to Get the Most Out of BalletScout" at bounding box center [175, 220] width 237 height 15
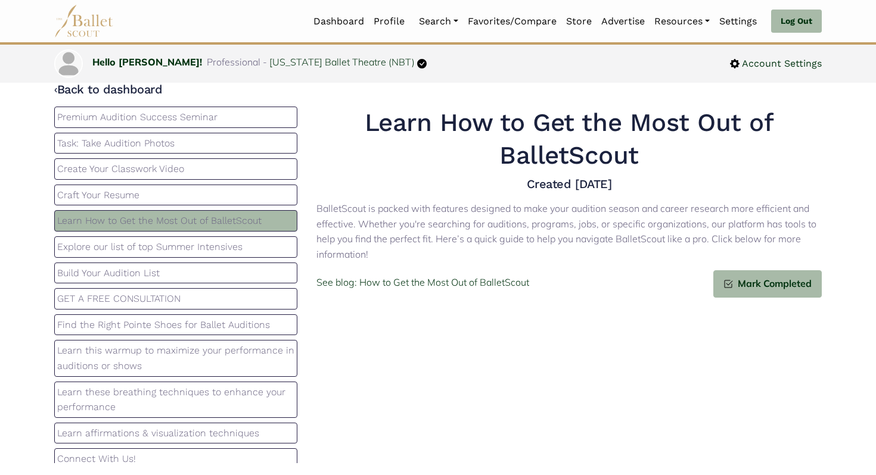
click at [197, 190] on p "Craft Your Resume" at bounding box center [175, 195] width 237 height 15
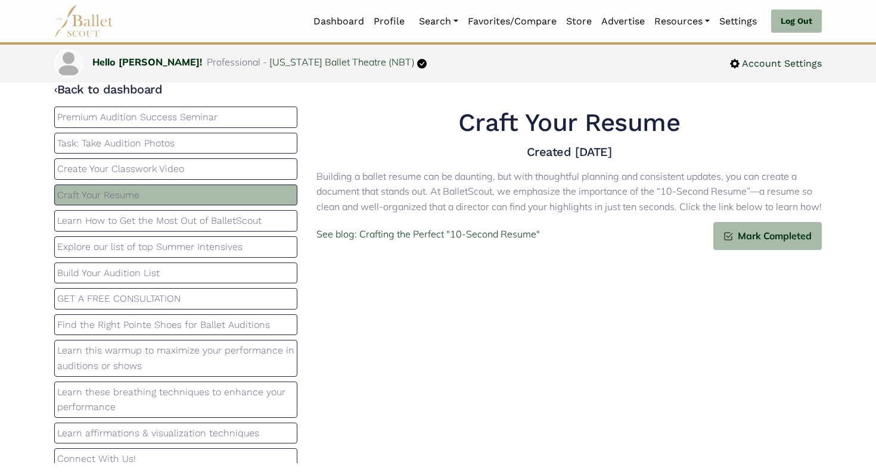
click at [198, 158] on div "Premium Audition Success Seminar Task: Take Audition Photos Create Your Classwo…" at bounding box center [176, 285] width 262 height 357
click at [186, 167] on p "Create Your Classwork Video" at bounding box center [175, 168] width 237 height 15
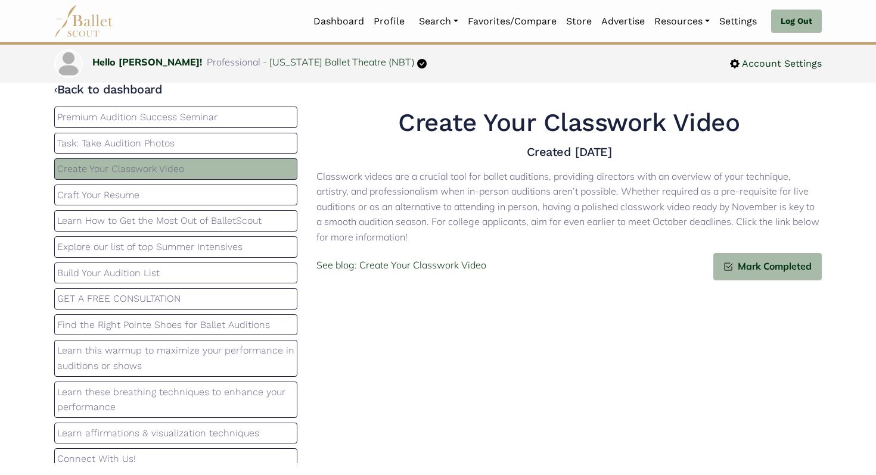
click at [186, 139] on p "Task: Take Audition Photos" at bounding box center [175, 143] width 237 height 15
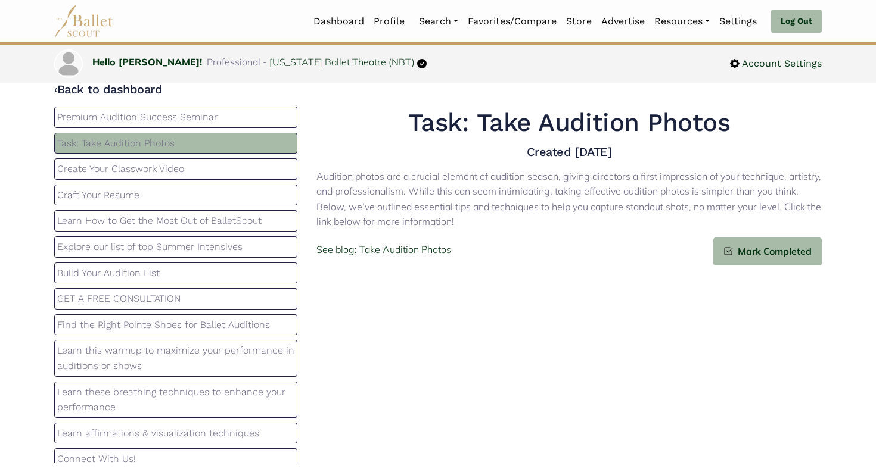
click at [187, 111] on p "Premium Audition Success Seminar" at bounding box center [175, 117] width 237 height 15
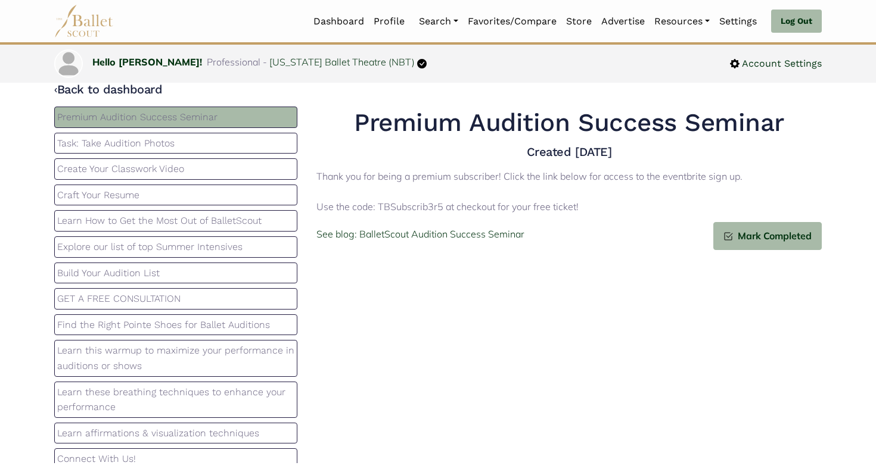
click at [198, 194] on p "Craft Your Resume" at bounding box center [175, 195] width 237 height 15
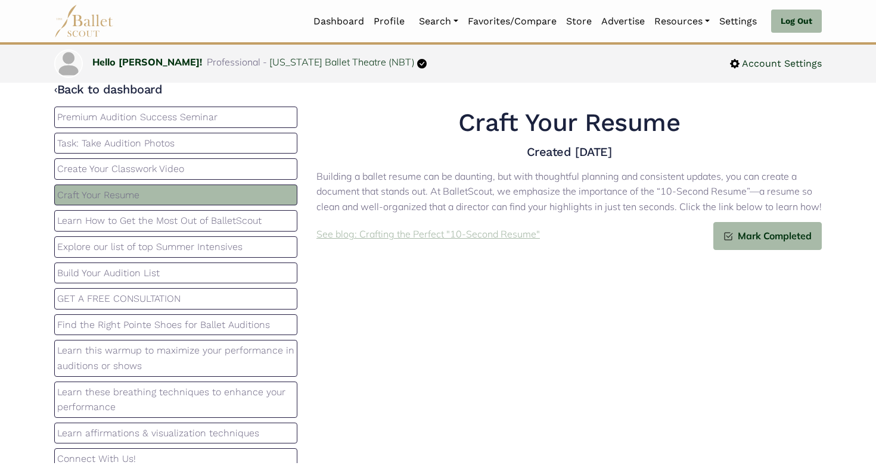
click at [402, 239] on p "See blog: Crafting the Perfect "10-Second Resume"" at bounding box center [427, 234] width 223 height 15
click at [208, 252] on p "Explore our list of top Summer Intensives" at bounding box center [175, 246] width 237 height 15
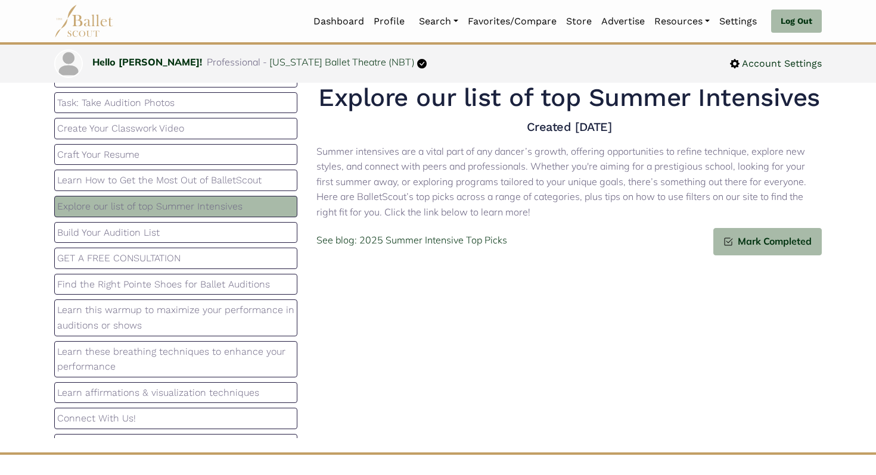
click at [158, 257] on p "GET A FREE CONSULTATION" at bounding box center [175, 258] width 237 height 15
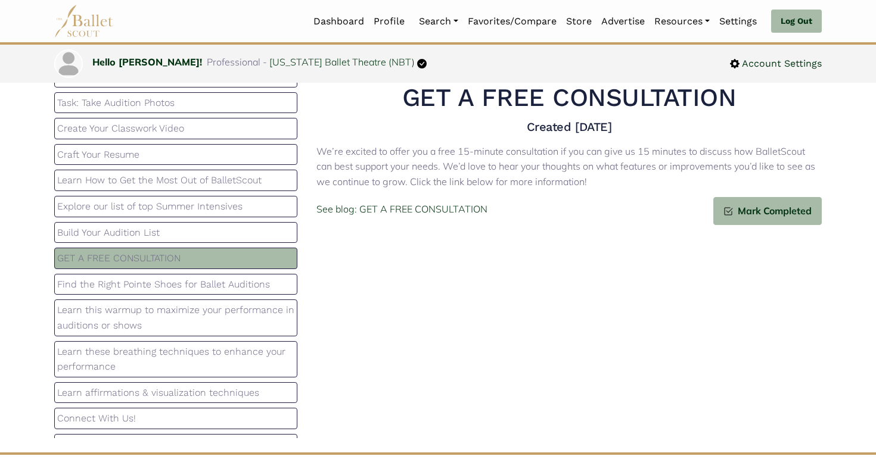
click at [154, 238] on p "Build Your Audition List" at bounding box center [175, 232] width 237 height 15
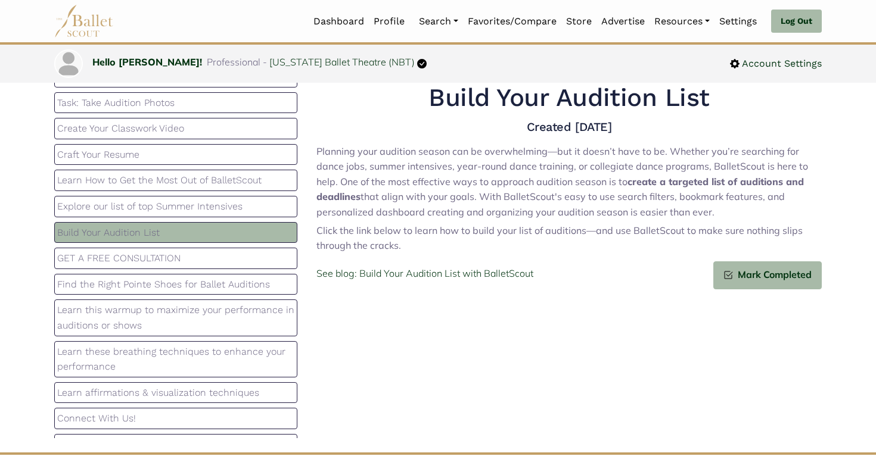
scroll to position [53, 0]
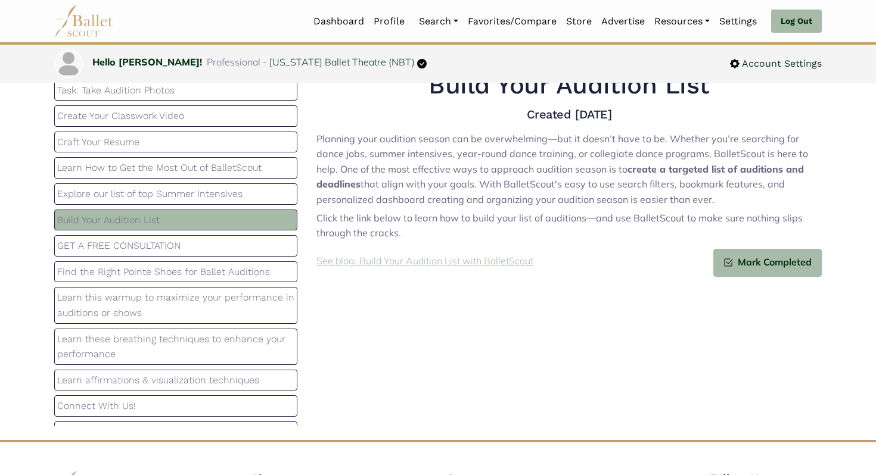
click at [376, 266] on p "See blog: Build Your Audition List with BalletScout" at bounding box center [424, 261] width 217 height 15
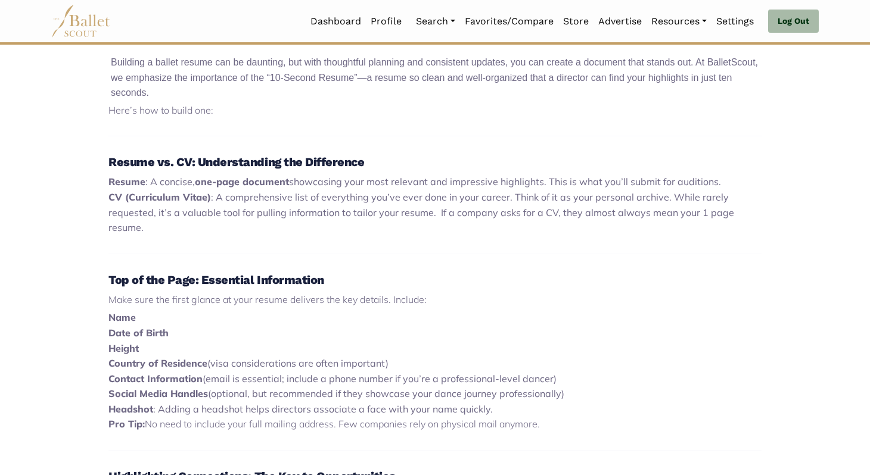
scroll to position [390, 0]
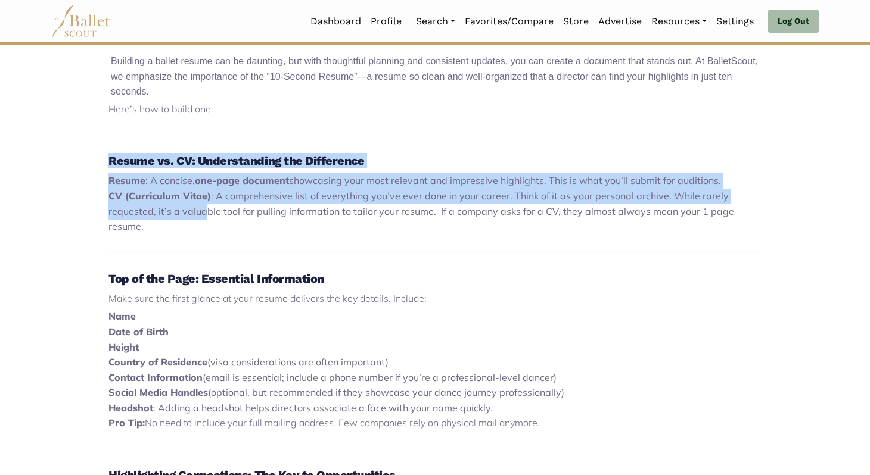
drag, startPoint x: 98, startPoint y: 157, endPoint x: 206, endPoint y: 218, distance: 123.7
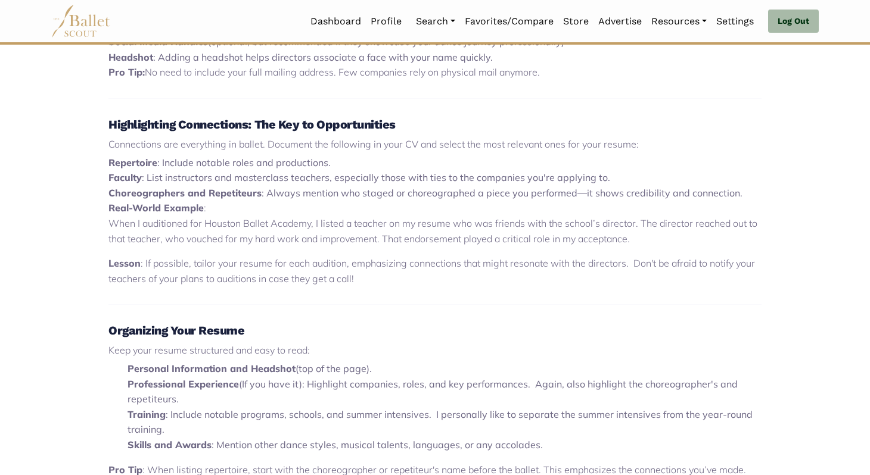
scroll to position [740, 0]
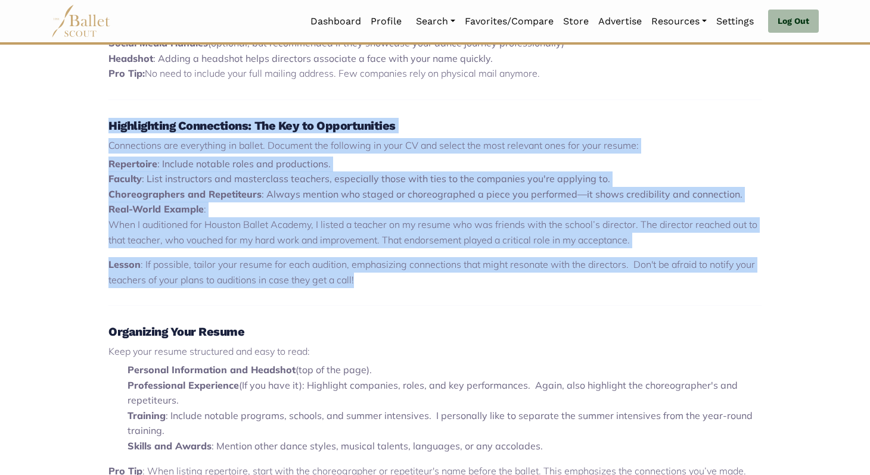
drag, startPoint x: 387, startPoint y: 289, endPoint x: 77, endPoint y: 120, distance: 353.1
click at [77, 120] on div "Building a ballet resume can be daunting, but with thoughtful planning and cons…" at bounding box center [435, 218] width 786 height 1063
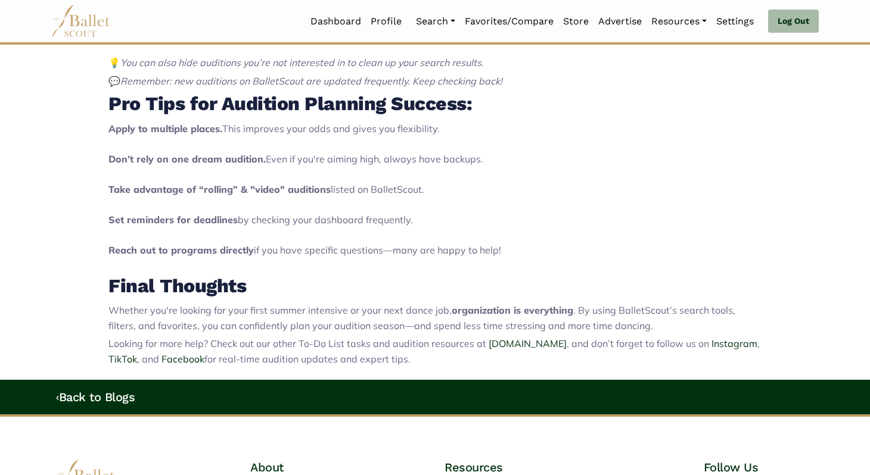
scroll to position [1706, 0]
